Goal: Information Seeking & Learning: Learn about a topic

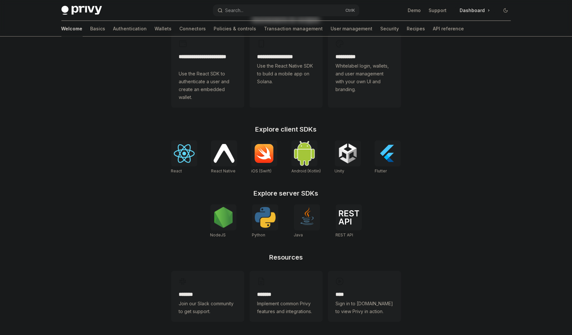
scroll to position [192, 0]
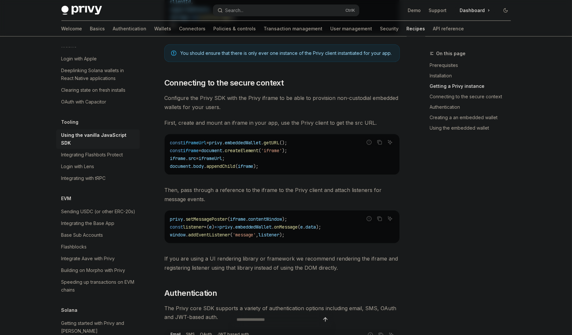
scroll to position [358, 0]
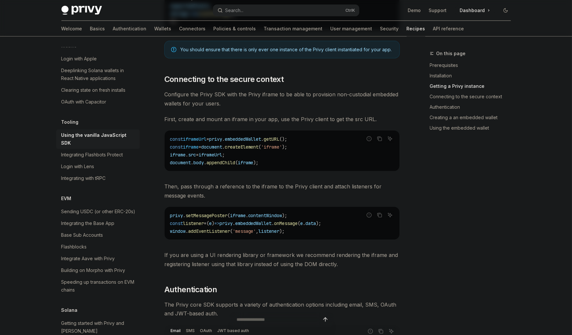
scroll to position [358, 0]
